Goal: Task Accomplishment & Management: Manage account settings

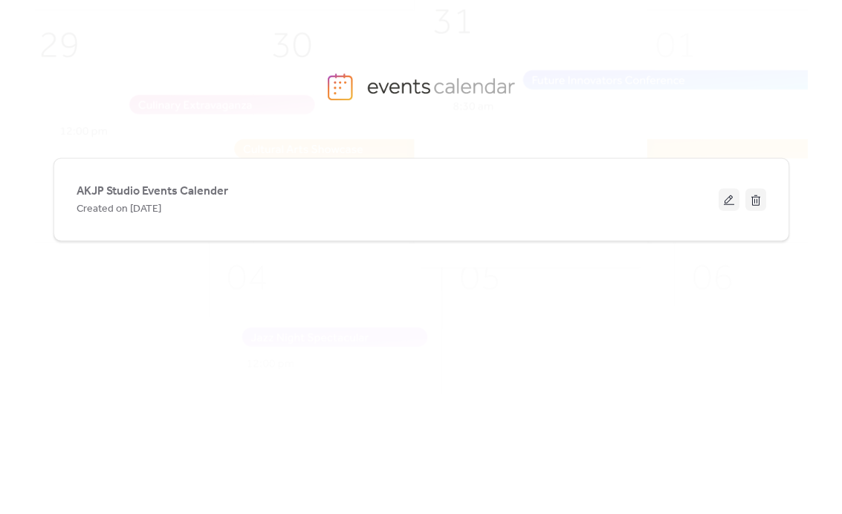
click at [147, 189] on span "AKJP Studio Events Calender" at bounding box center [153, 192] width 152 height 18
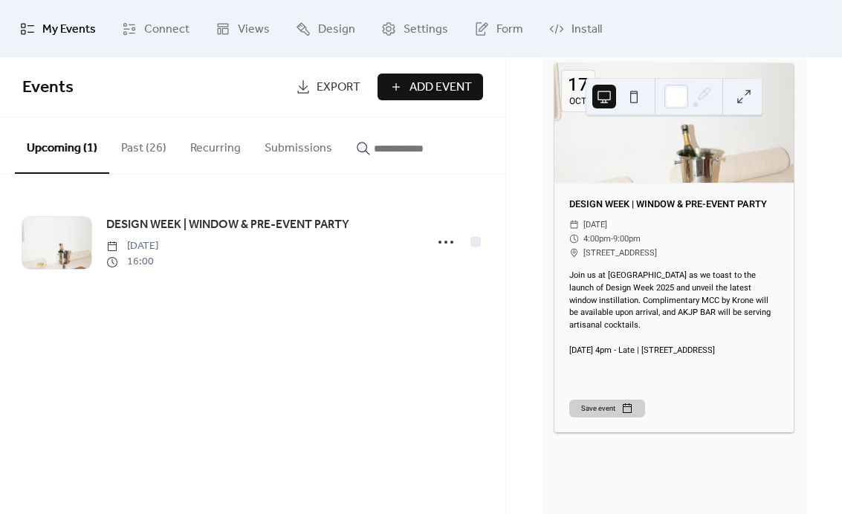
scroll to position [171, 0]
click at [172, 231] on span "DESIGN WEEK | WINDOW & PRE-EVENT PARTY" at bounding box center [227, 225] width 243 height 18
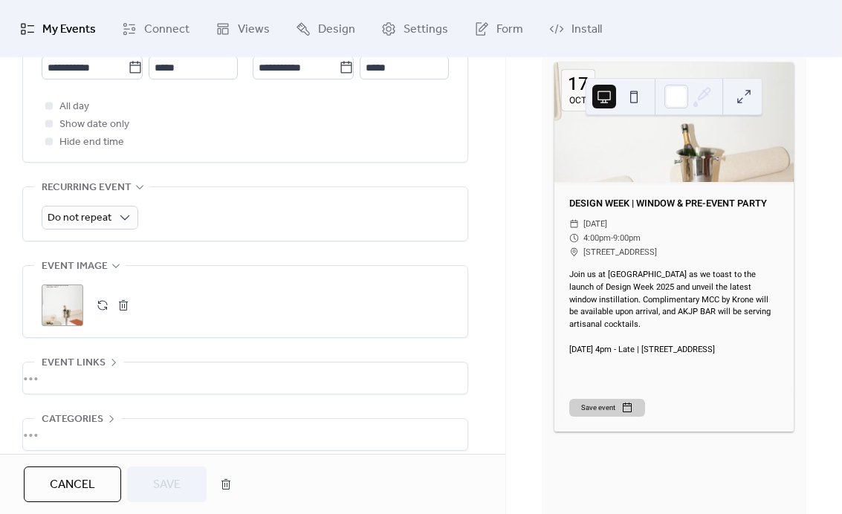
scroll to position [588, 0]
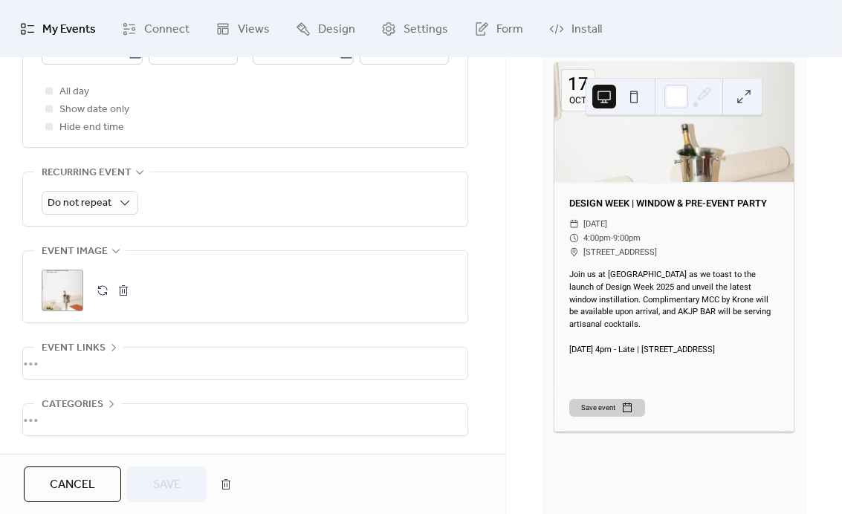
click at [64, 311] on div ";" at bounding box center [63, 291] width 42 height 42
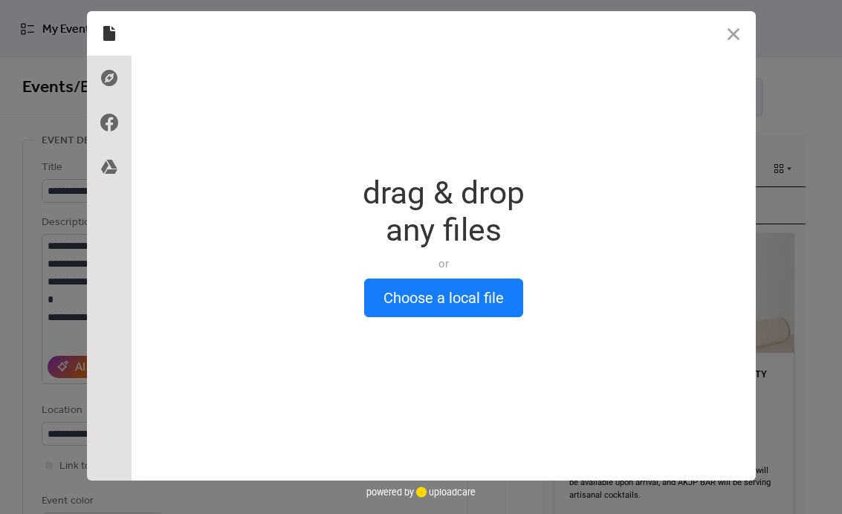
scroll to position [0, 0]
click at [485, 293] on button "Choose a local file" at bounding box center [443, 298] width 159 height 39
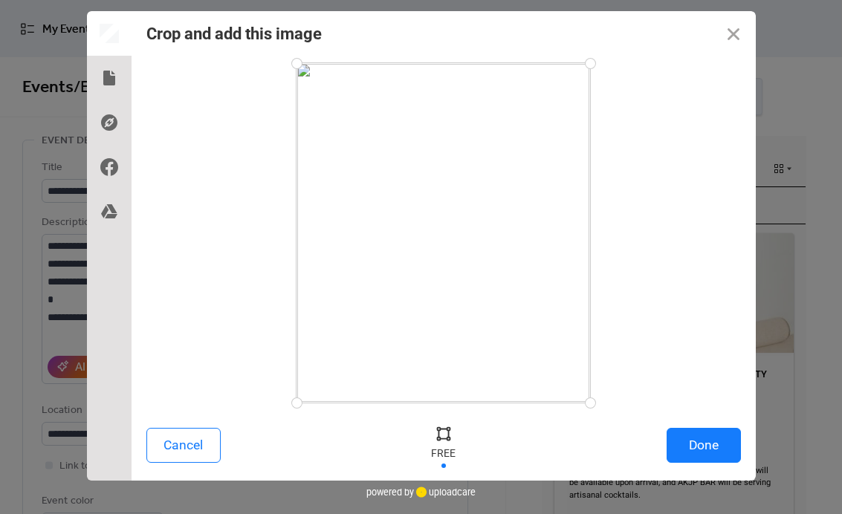
click at [706, 445] on button "Done" at bounding box center [703, 445] width 74 height 35
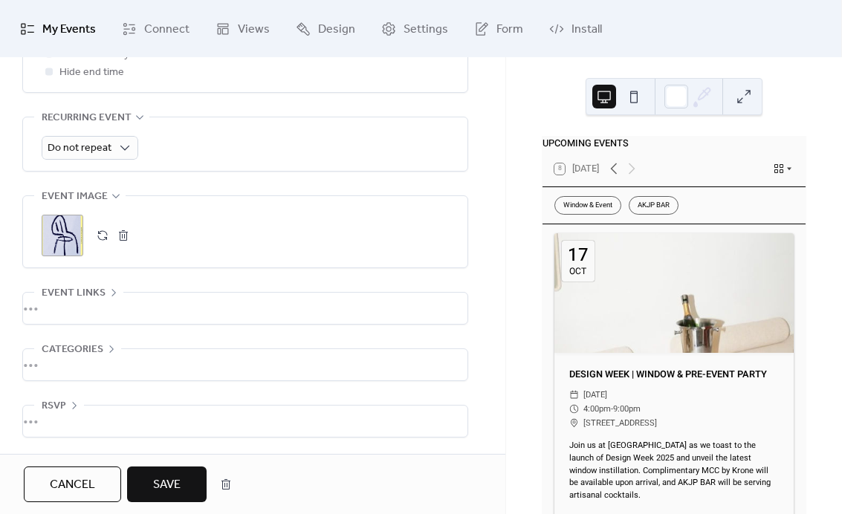
scroll to position [657, 0]
click at [55, 239] on div ";" at bounding box center [63, 236] width 42 height 42
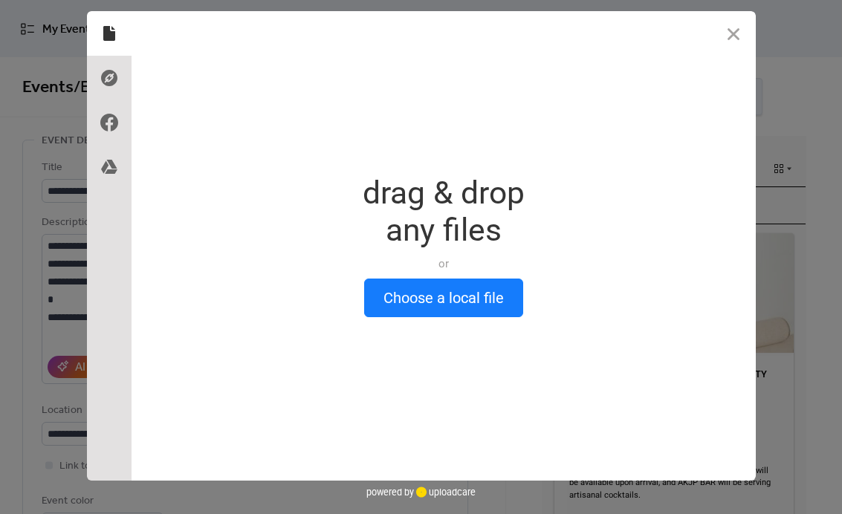
click at [424, 303] on button "Choose a local file" at bounding box center [443, 298] width 159 height 39
click at [409, 291] on button "Choose a local file" at bounding box center [443, 298] width 159 height 39
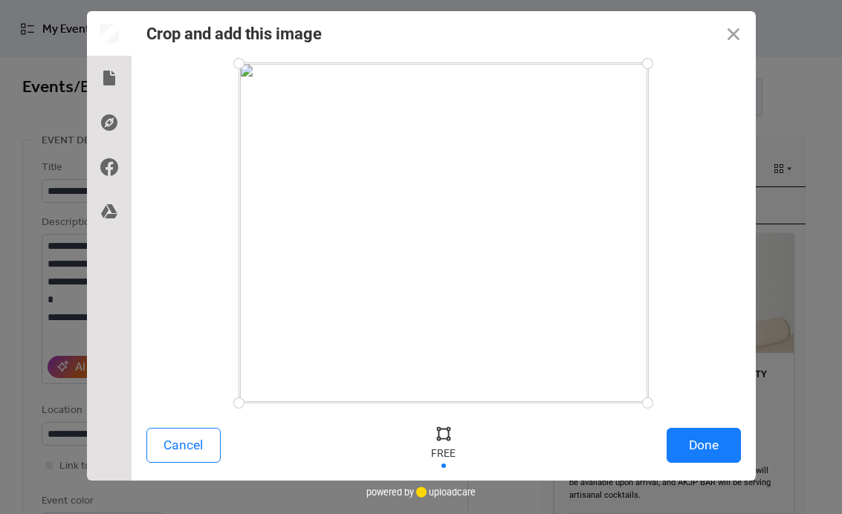
click at [673, 461] on button "Done" at bounding box center [703, 445] width 74 height 35
click at [657, 430] on span "[STREET_ADDRESS]" at bounding box center [620, 423] width 74 height 14
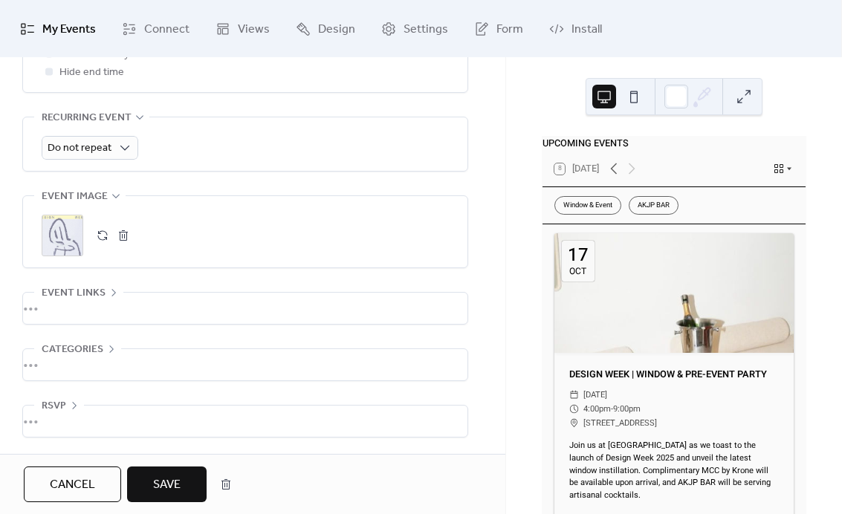
scroll to position [657, 0]
click at [166, 480] on span "Save" at bounding box center [166, 485] width 27 height 18
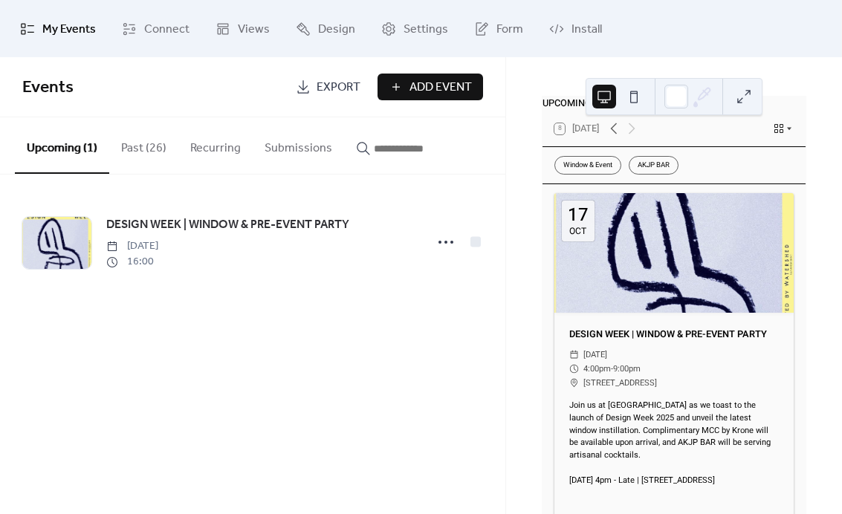
scroll to position [42, 0]
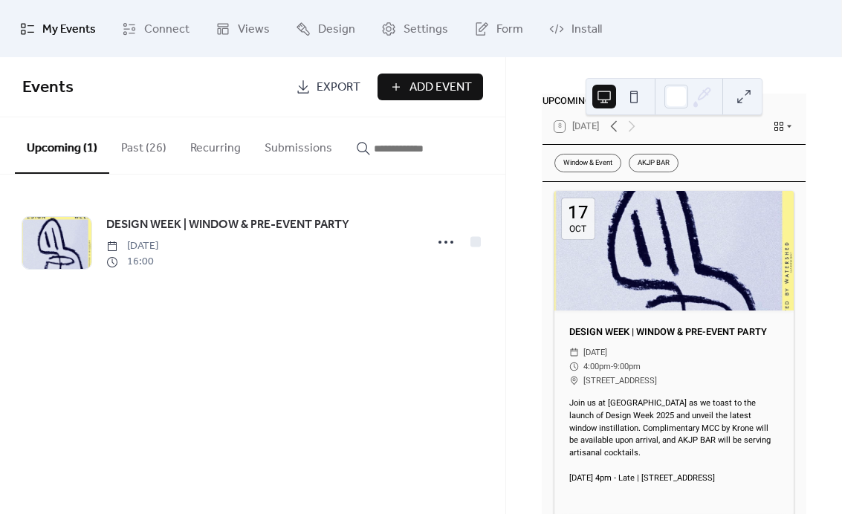
click at [366, 246] on div "DESIGN WEEK | WINDOW & PRE-EVENT PARTY [DATE] 16:00" at bounding box center [260, 241] width 309 height 53
click at [160, 219] on span "DESIGN WEEK | WINDOW & PRE-EVENT PARTY" at bounding box center [227, 225] width 243 height 18
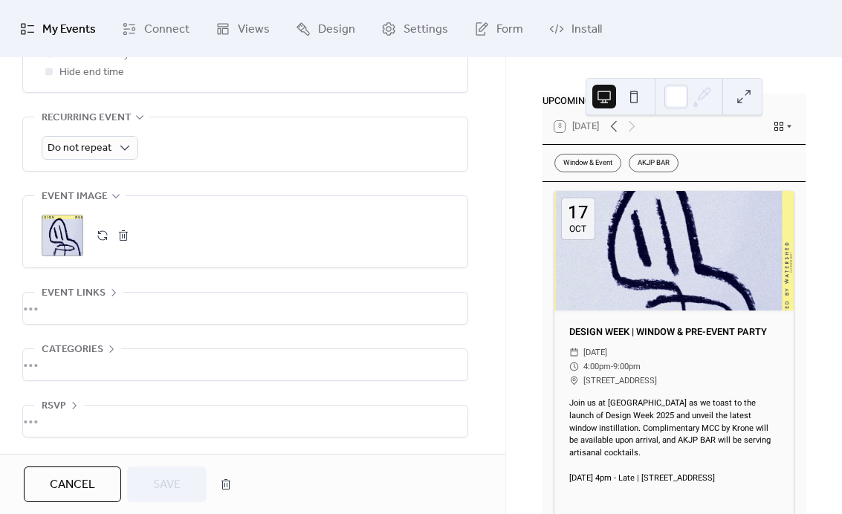
scroll to position [657, 0]
click at [126, 238] on button "button" at bounding box center [123, 235] width 21 height 21
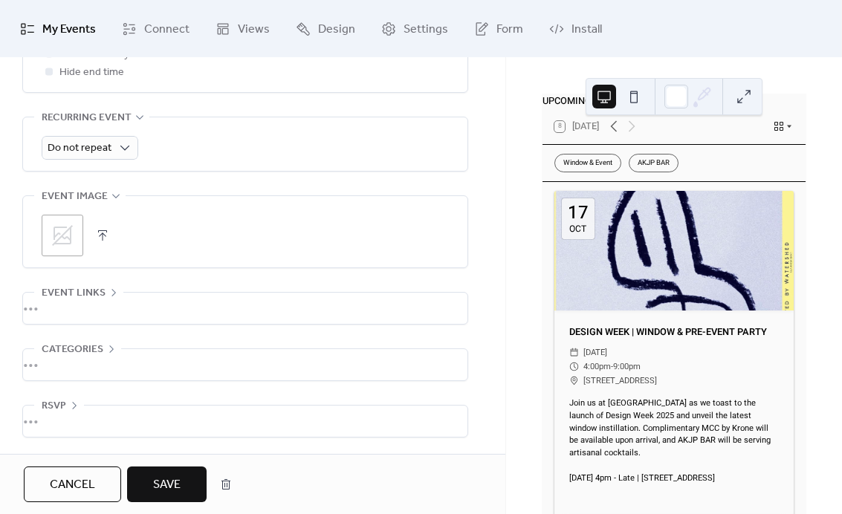
click at [56, 235] on icon at bounding box center [63, 236] width 24 height 24
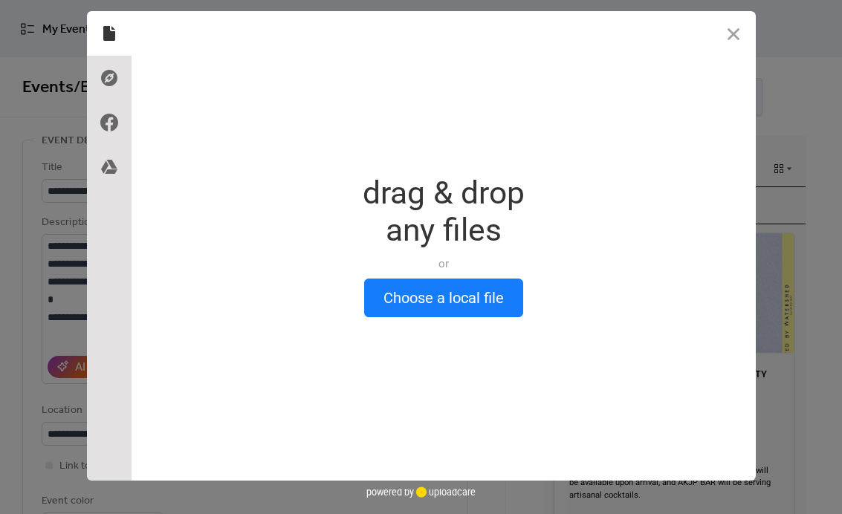
click at [421, 307] on button "Choose a local file" at bounding box center [443, 298] width 159 height 39
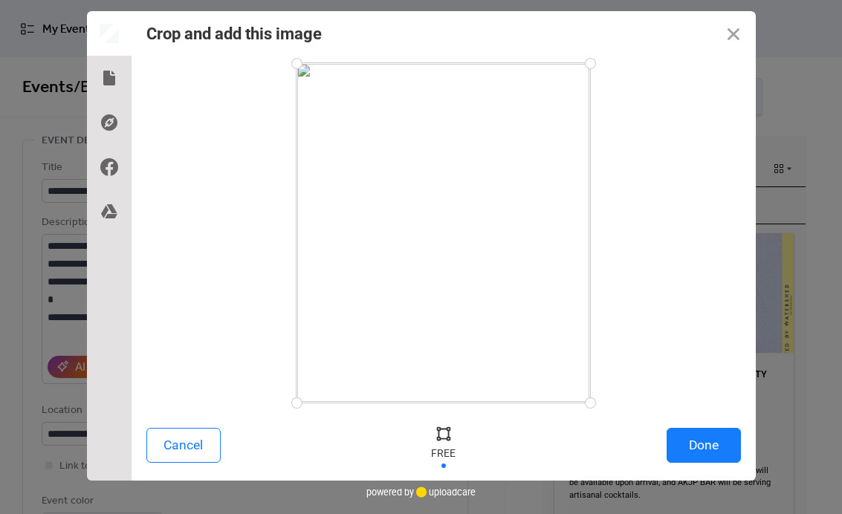
click at [709, 437] on button "Done" at bounding box center [703, 445] width 74 height 35
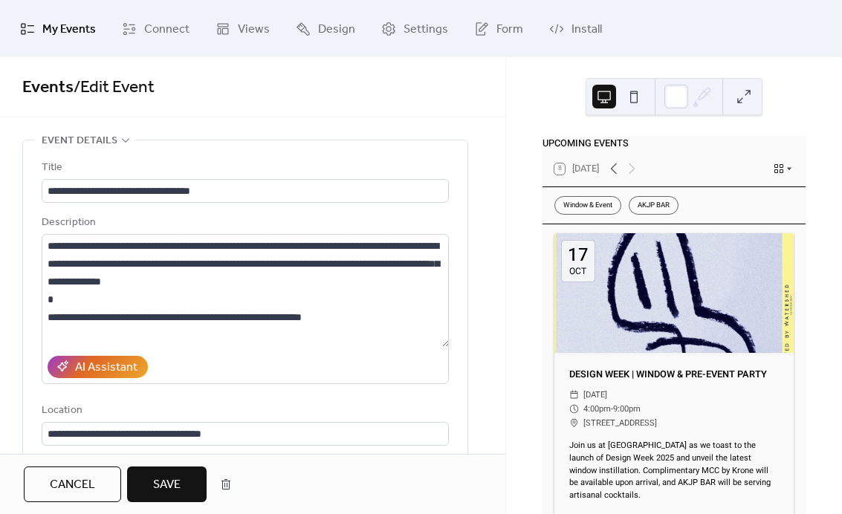
click at [175, 490] on span "Save" at bounding box center [166, 485] width 27 height 18
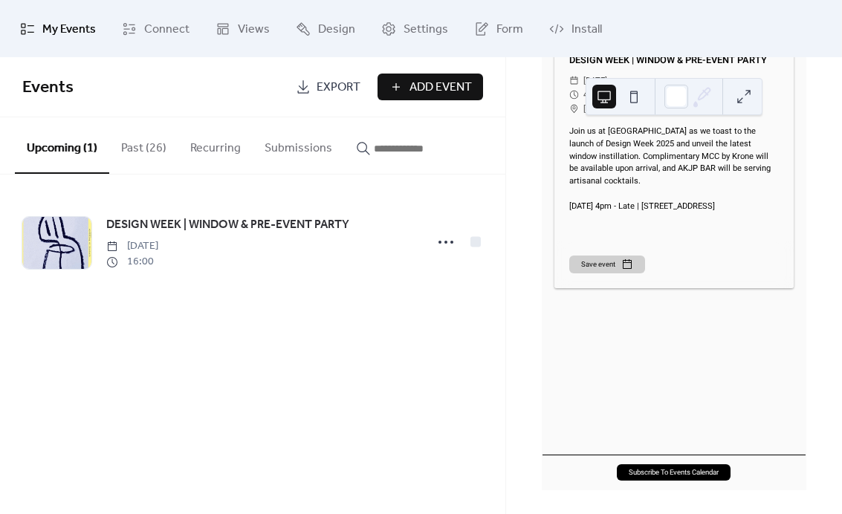
scroll to position [314, 0]
